Goal: Information Seeking & Learning: Learn about a topic

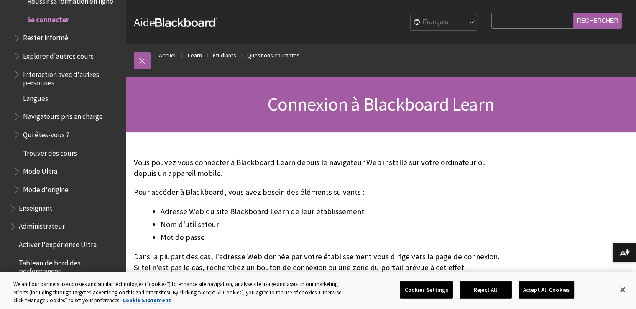
click at [423, 19] on select "English عربية Català Cymraeg Deutsch Español Suomi Français עברית Italiano 日本語 …" at bounding box center [444, 22] width 67 height 17
select select "/Learn/Student/Ultra/Getting_Started/Log_in_to_Learn"
click at [411, 14] on select "English عربية Català Cymraeg Deutsch Español Suomi Français עברית Italiano 日本語 …" at bounding box center [444, 22] width 67 height 17
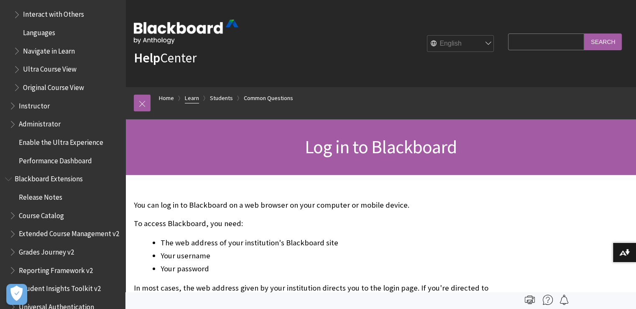
click at [192, 99] on link "Learn" at bounding box center [192, 98] width 14 height 10
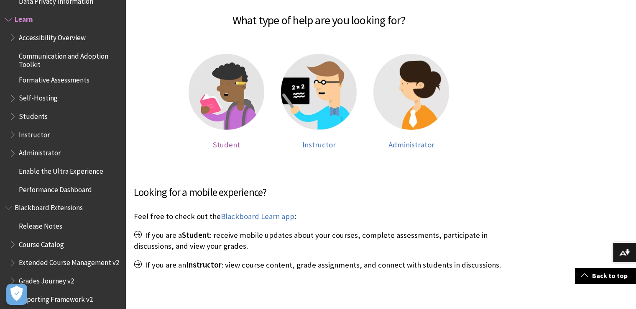
click at [232, 143] on span "Student" at bounding box center [226, 145] width 27 height 10
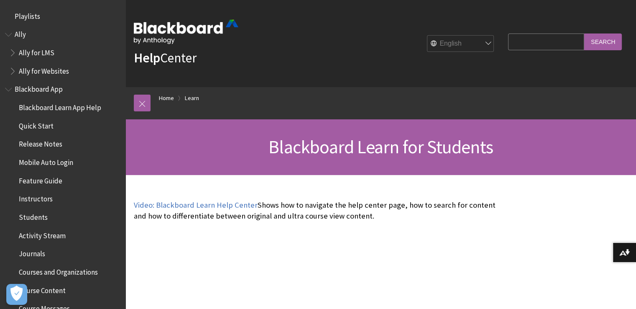
scroll to position [805, 0]
